Goal: Task Accomplishment & Management: Manage account settings

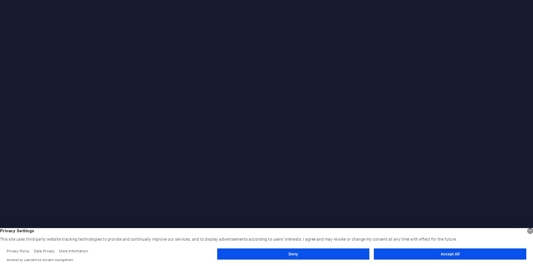
scroll to position [0, 0]
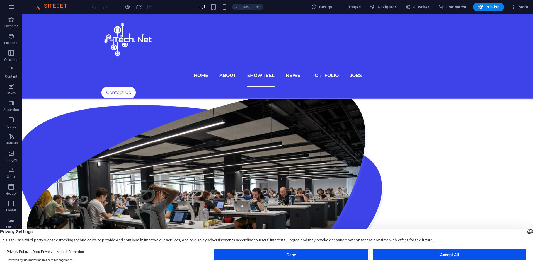
scroll to position [1573, 0]
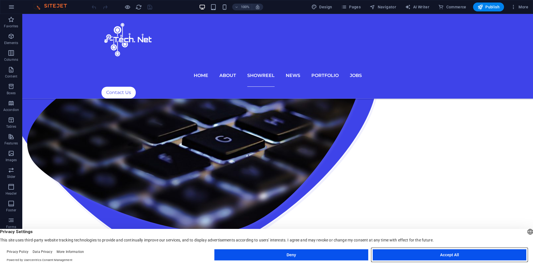
click at [447, 256] on button "Accept All" at bounding box center [449, 254] width 154 height 11
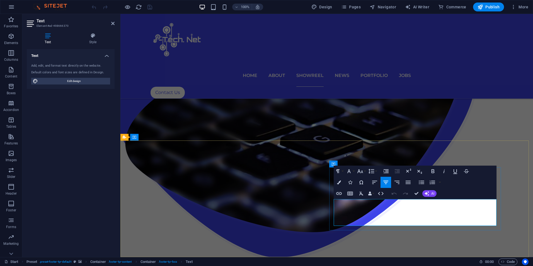
drag, startPoint x: 432, startPoint y: 203, endPoint x: 397, endPoint y: 202, distance: 34.6
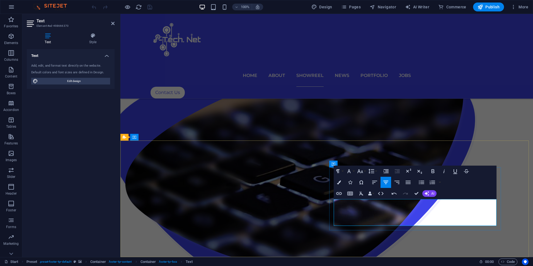
scroll to position [1356, 0]
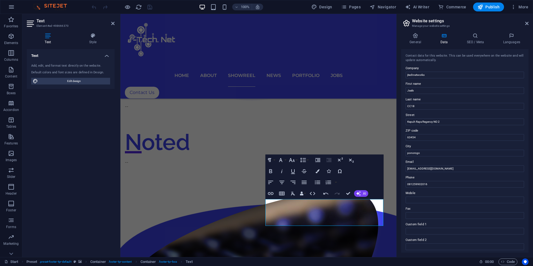
click at [419, 211] on label "Fax" at bounding box center [464, 208] width 118 height 7
click at [419, 212] on input "Fax" at bounding box center [464, 215] width 118 height 7
click at [470, 98] on label "Last name" at bounding box center [464, 99] width 118 height 7
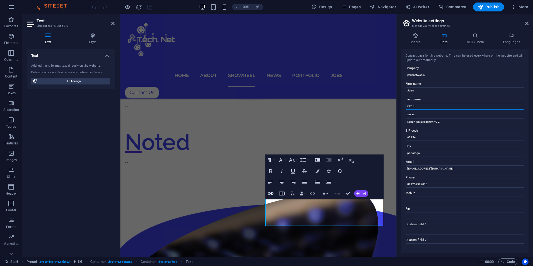
click at [470, 103] on input "CC18" at bounding box center [464, 106] width 118 height 7
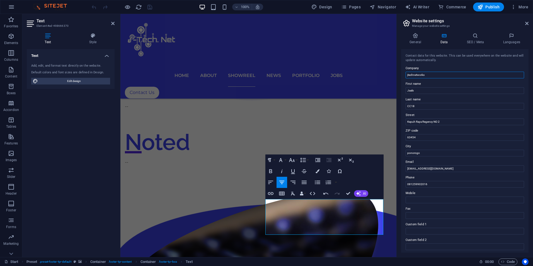
click at [422, 76] on input "jtechnetworks" at bounding box center [464, 75] width 118 height 7
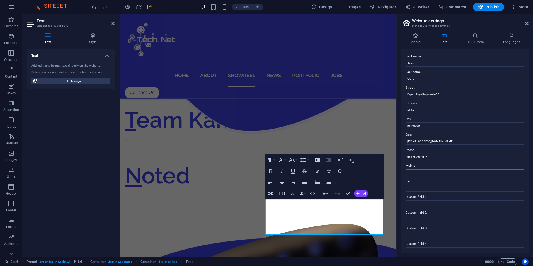
scroll to position [64, 0]
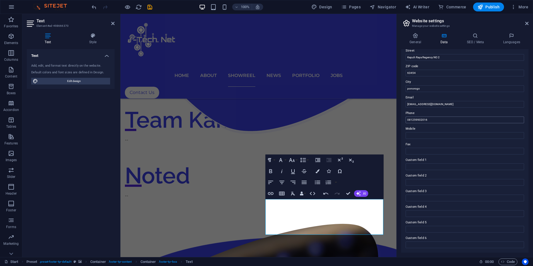
type input "PT JTECH NETWORK GROUP"
drag, startPoint x: 433, startPoint y: 120, endPoint x: 414, endPoint y: 124, distance: 19.9
click at [414, 124] on div "Contact data for this website. This can be used everywhere on the website and w…" at bounding box center [464, 150] width 127 height 203
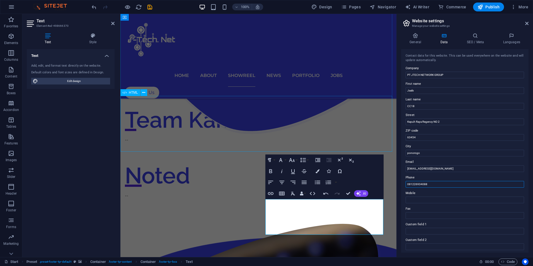
type input "081226934088"
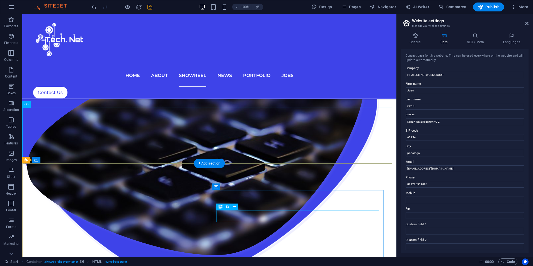
scroll to position [1578, 0]
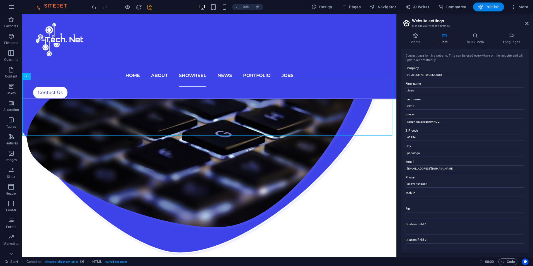
click at [483, 10] on button "Publish" at bounding box center [488, 7] width 31 height 9
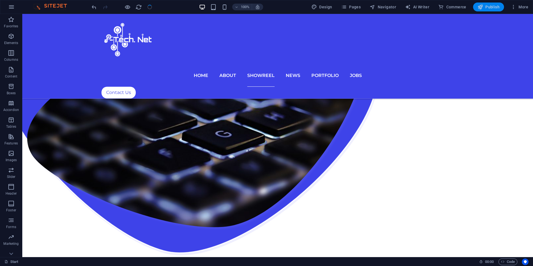
click at [483, 10] on button "Publish" at bounding box center [488, 7] width 31 height 9
